Goal: Task Accomplishment & Management: Manage account settings

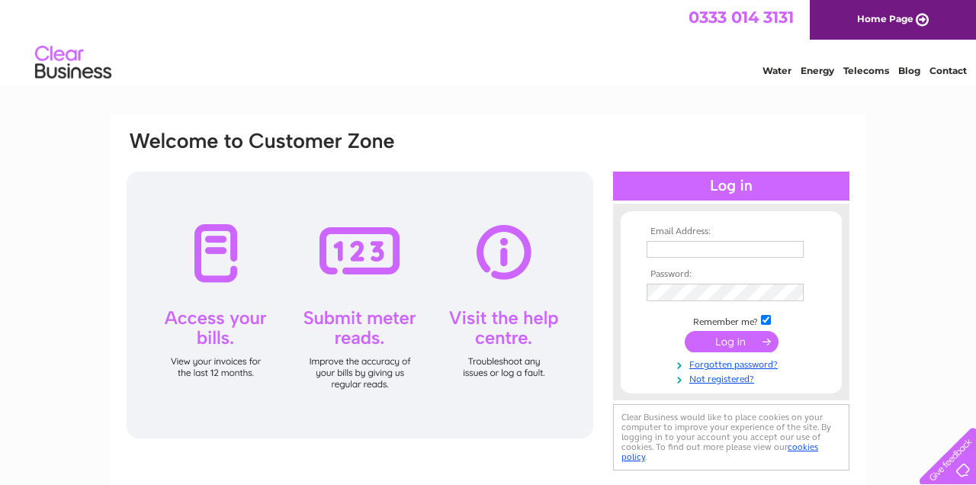
type input "robin@mountskip.co.uk"
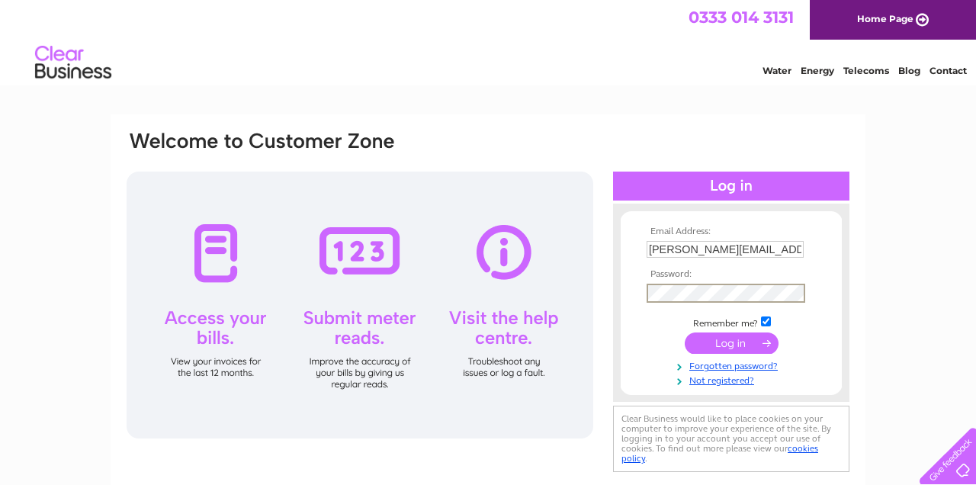
click at [722, 334] on input "submit" at bounding box center [732, 342] width 94 height 21
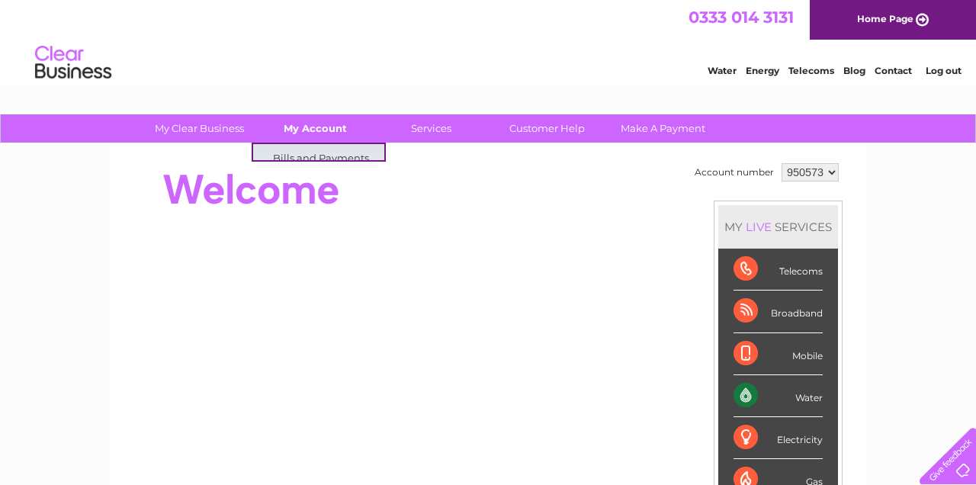
click at [322, 133] on link "My Account" at bounding box center [315, 128] width 126 height 28
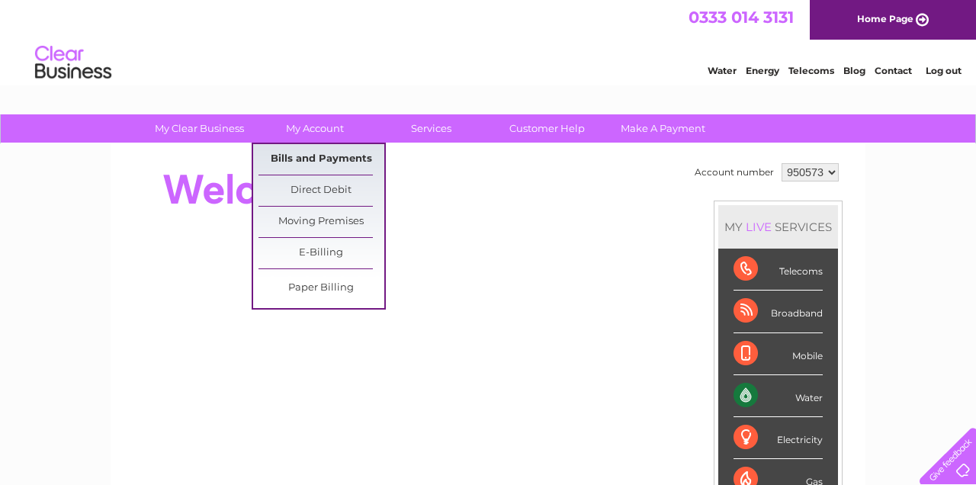
click at [321, 162] on link "Bills and Payments" at bounding box center [321, 159] width 126 height 30
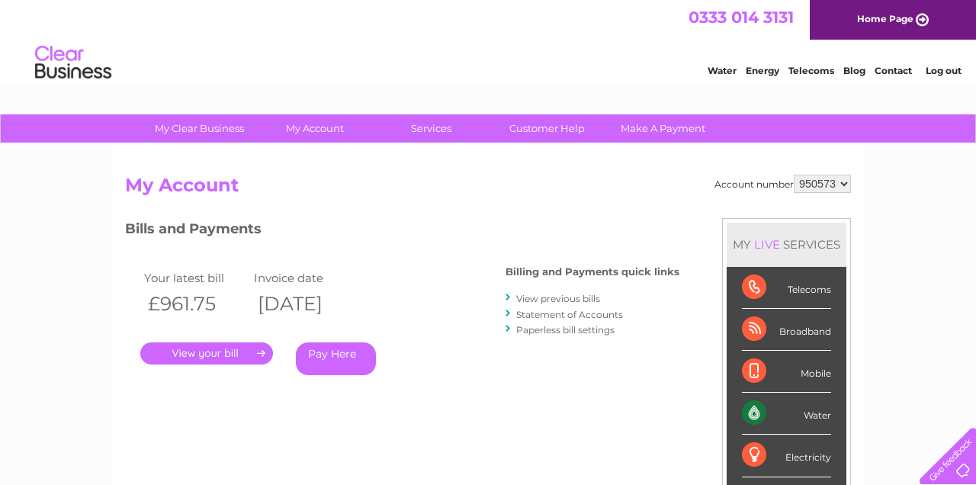
click at [226, 348] on link "." at bounding box center [206, 353] width 133 height 22
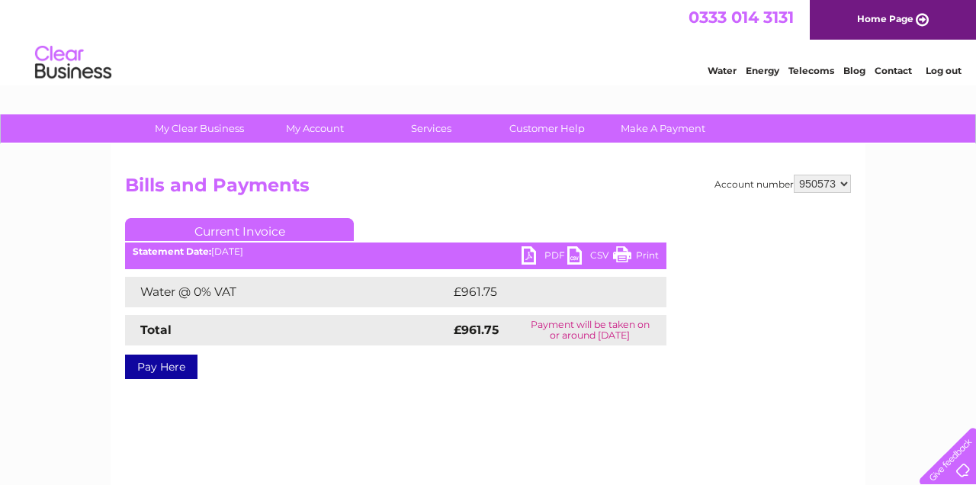
click at [554, 255] on link "PDF" at bounding box center [545, 257] width 46 height 22
